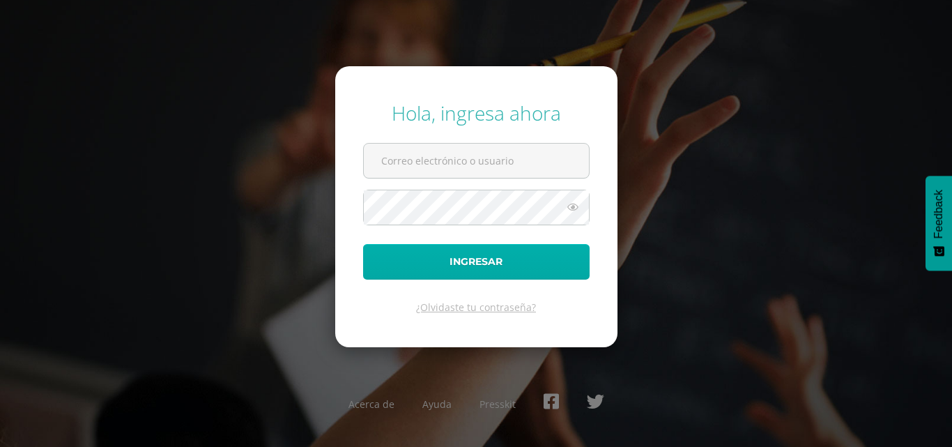
type input "lorenymartinez@osoriosandoval.edu.gt"
click at [442, 262] on button "Ingresar" at bounding box center [476, 262] width 227 height 36
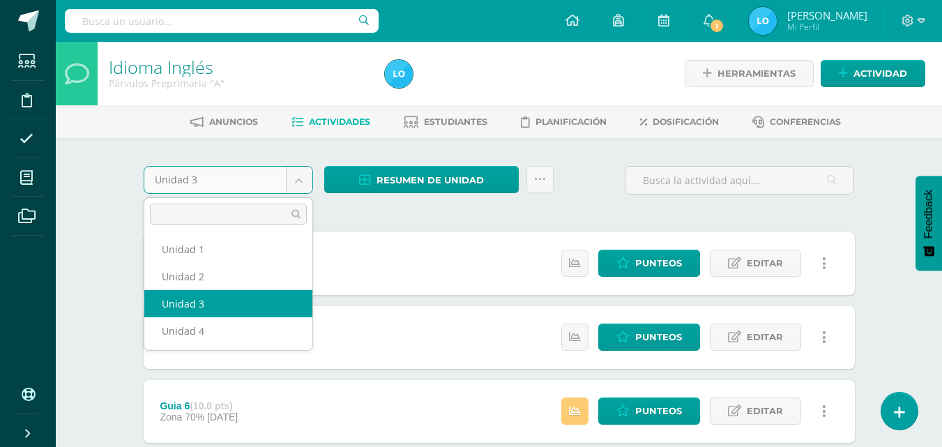
click at [304, 181] on body "[PERSON_NAME], [PERSON_NAME]! Estudiantes Disciplina Asistencia Mis cursos Arch…" at bounding box center [471, 452] width 942 height 905
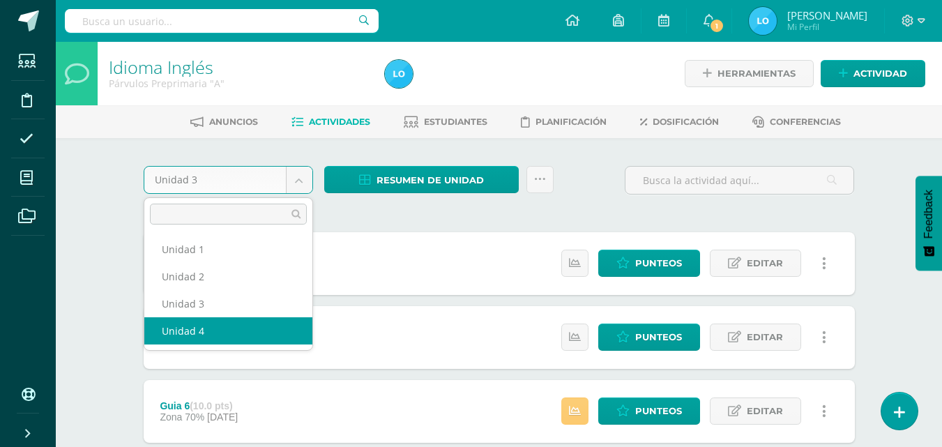
select select "Unidad 4"
